Goal: Task Accomplishment & Management: Manage account settings

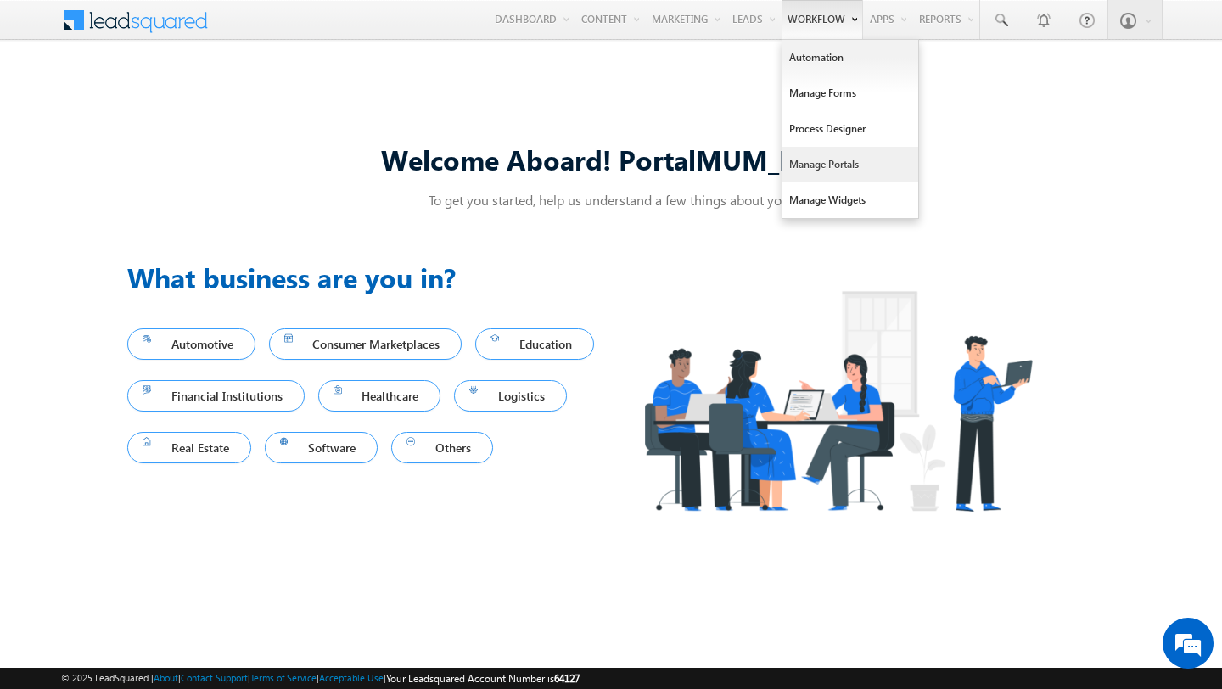
click at [793, 168] on link "Manage Portals" at bounding box center [850, 165] width 136 height 36
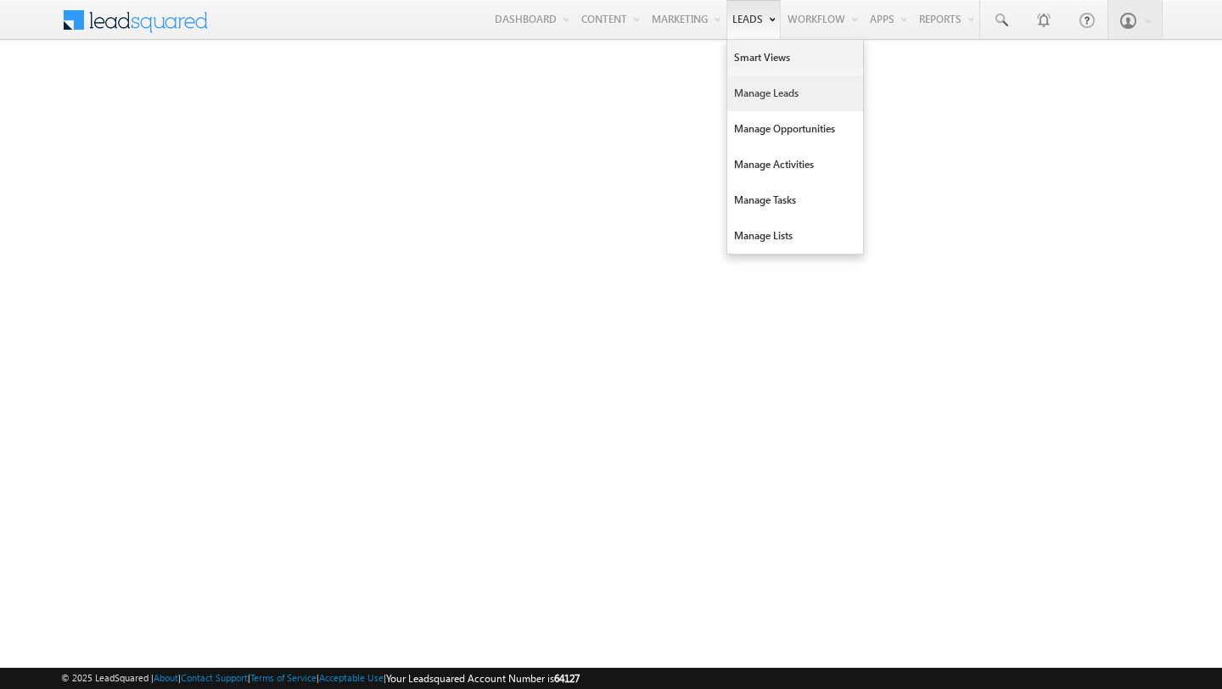
click at [751, 94] on link "Manage Leads" at bounding box center [795, 94] width 136 height 36
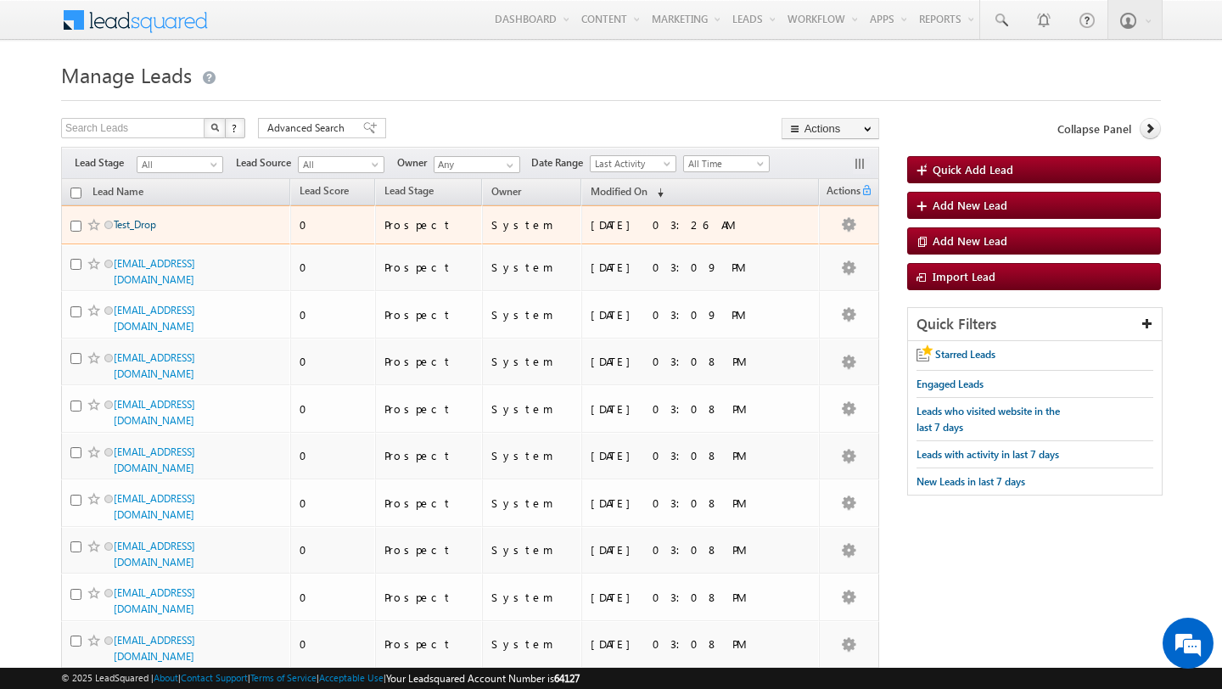
click at [147, 228] on link "Test_Drop" at bounding box center [135, 224] width 42 height 13
